Goal: Task Accomplishment & Management: Use online tool/utility

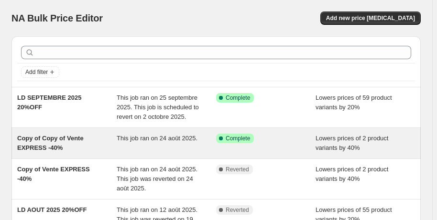
scroll to position [14, 0]
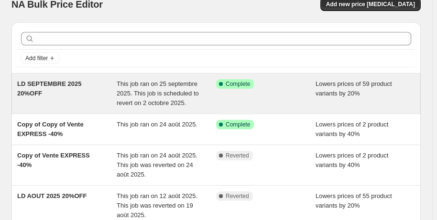
click at [66, 92] on div "LD SEPTEMBRE 2025 20%OFF" at bounding box center [66, 93] width 99 height 29
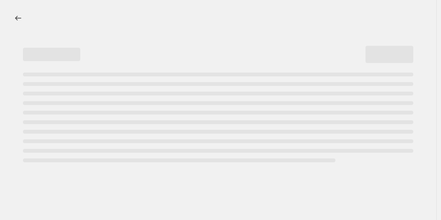
select select "percentage"
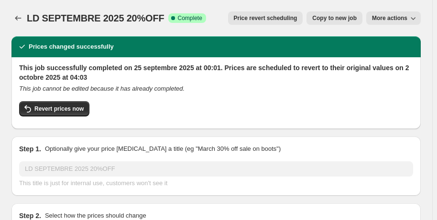
select select "collection"
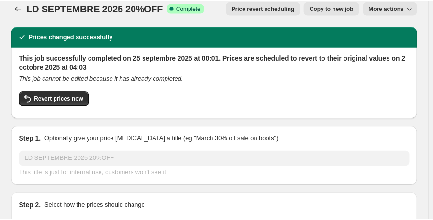
scroll to position [164, 0]
